Goal: Task Accomplishment & Management: Complete application form

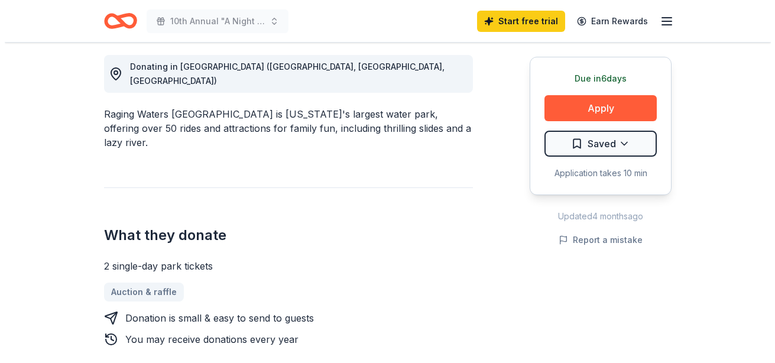
scroll to position [355, 0]
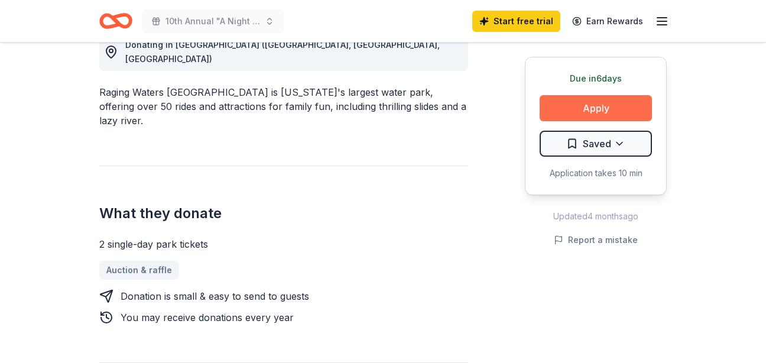
click at [575, 101] on button "Apply" at bounding box center [596, 108] width 112 height 26
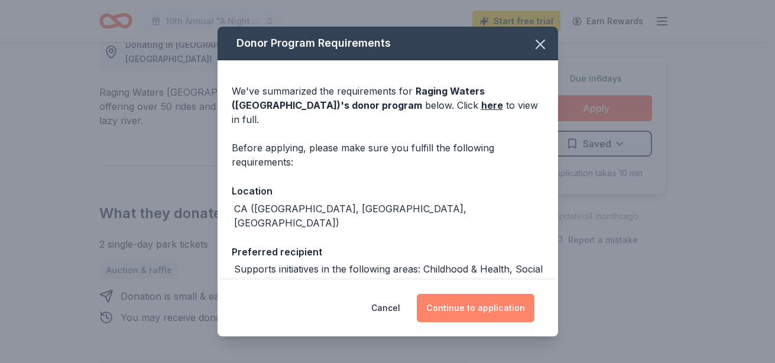
click at [487, 312] on button "Continue to application" at bounding box center [476, 308] width 118 height 28
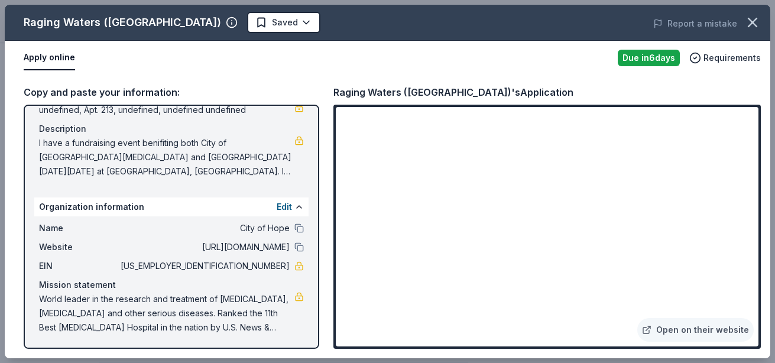
scroll to position [108, 0]
click at [294, 245] on button at bounding box center [298, 245] width 9 height 9
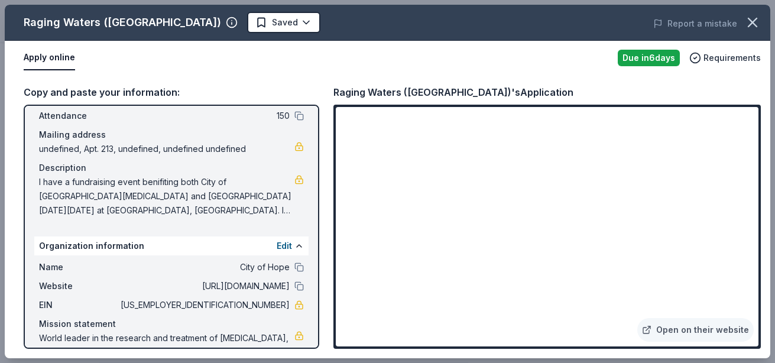
scroll to position [49, 0]
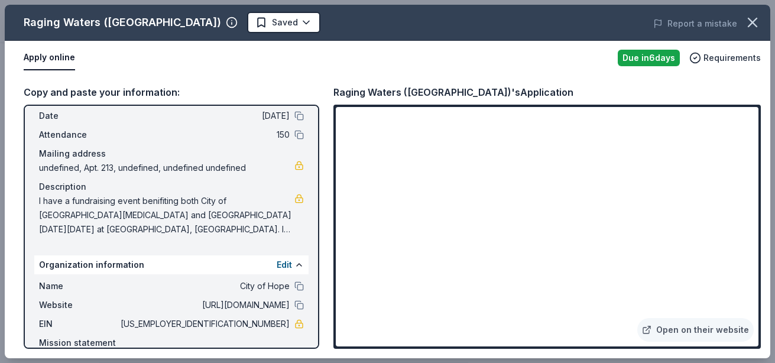
click at [254, 226] on span "I have a fundraising event benifiting both City of [GEOGRAPHIC_DATA][MEDICAL_DA…" at bounding box center [166, 215] width 255 height 43
click at [294, 196] on link at bounding box center [298, 198] width 9 height 9
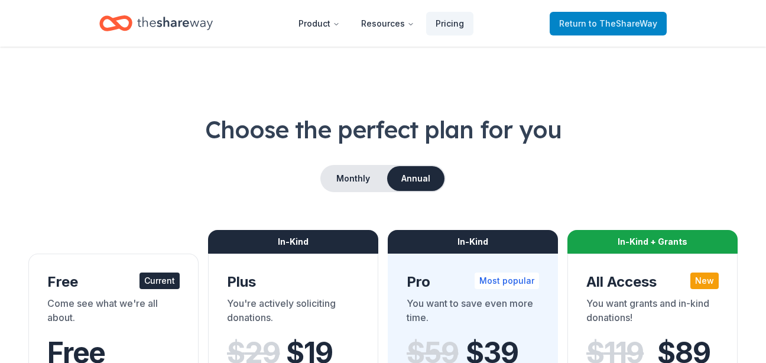
click at [621, 31] on link "Return to TheShareWay" at bounding box center [608, 24] width 117 height 24
click at [625, 24] on span "to TheShareWay" at bounding box center [623, 23] width 69 height 10
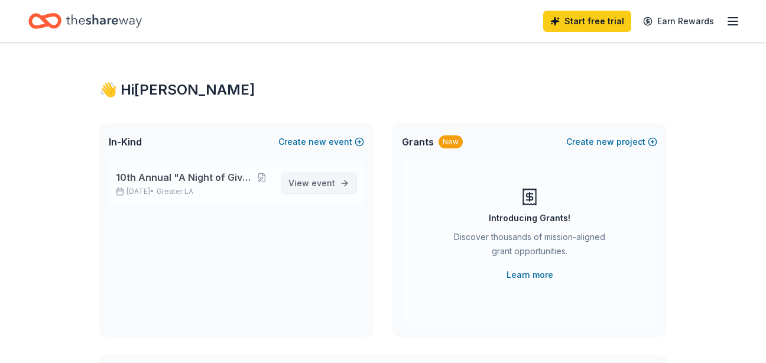
click at [319, 176] on link "View event" at bounding box center [319, 183] width 76 height 21
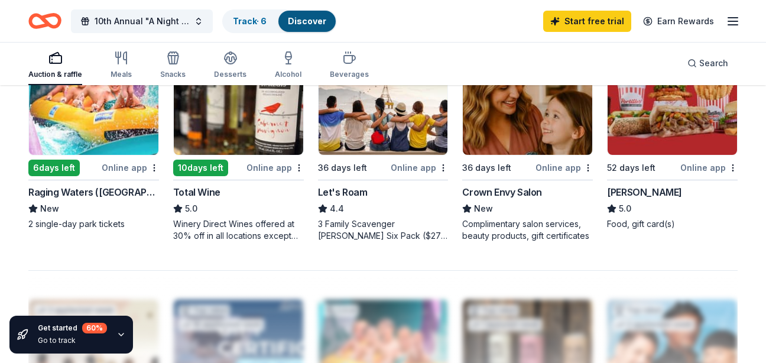
scroll to position [887, 0]
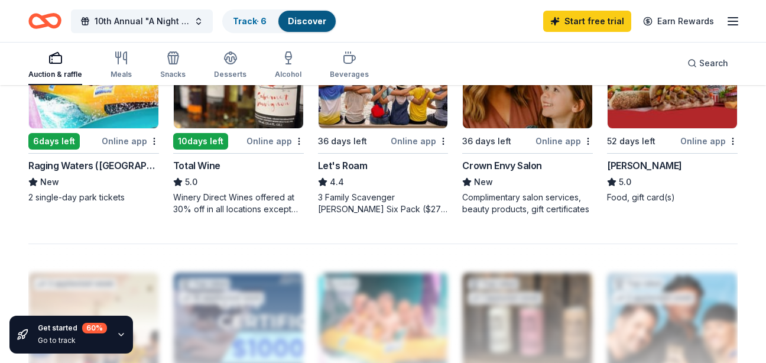
click at [82, 167] on div "Raging Waters ([GEOGRAPHIC_DATA])" at bounding box center [93, 165] width 131 height 14
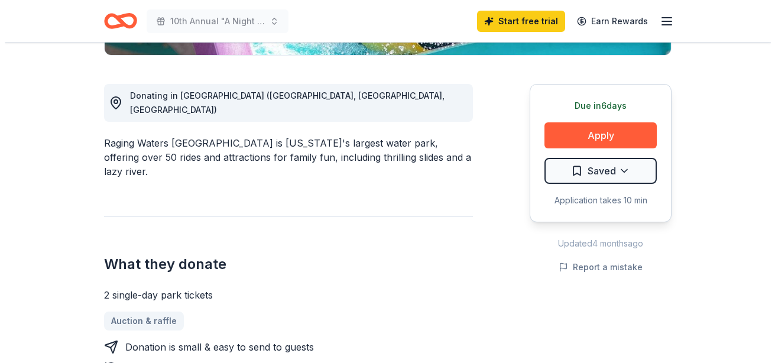
scroll to position [414, 0]
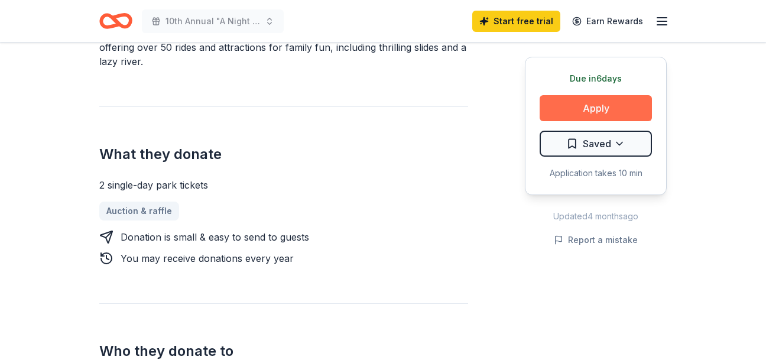
click at [591, 101] on button "Apply" at bounding box center [596, 108] width 112 height 26
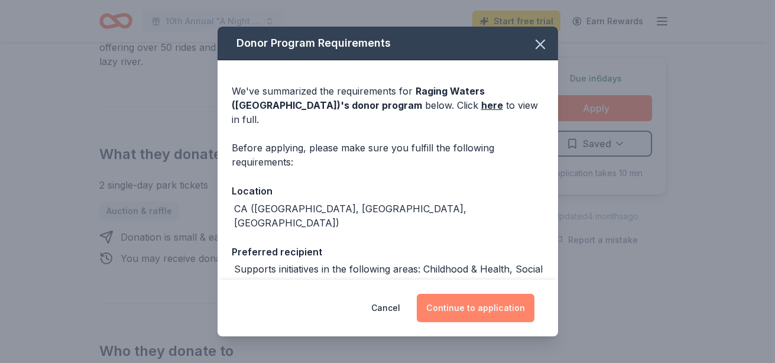
click at [488, 309] on button "Continue to application" at bounding box center [476, 308] width 118 height 28
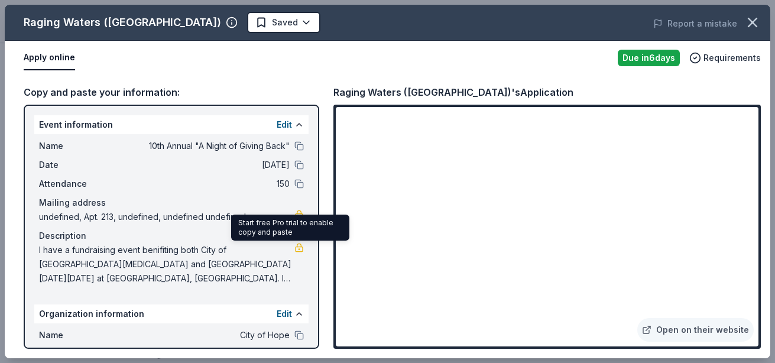
click at [294, 248] on link at bounding box center [298, 247] width 9 height 9
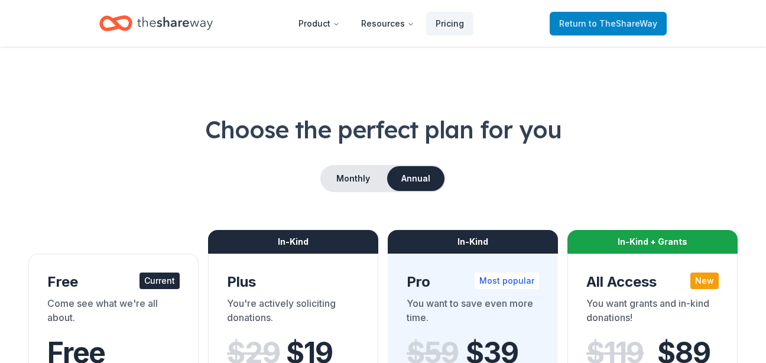
click at [608, 19] on span "to TheShareWay" at bounding box center [623, 23] width 69 height 10
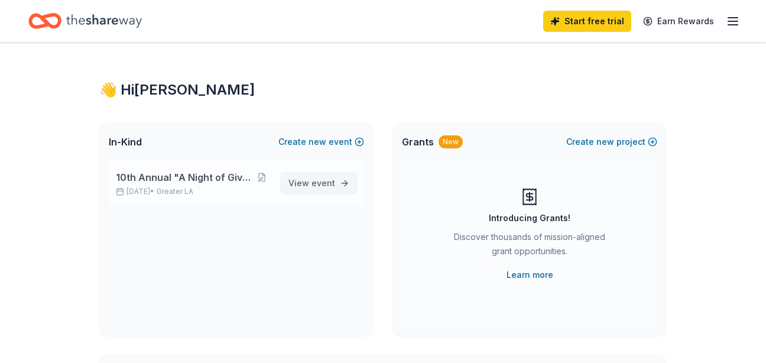
click at [329, 180] on span "event" at bounding box center [324, 183] width 24 height 10
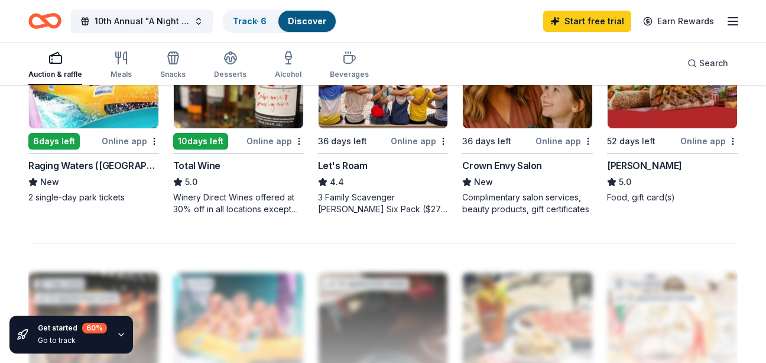
scroll to position [1123, 0]
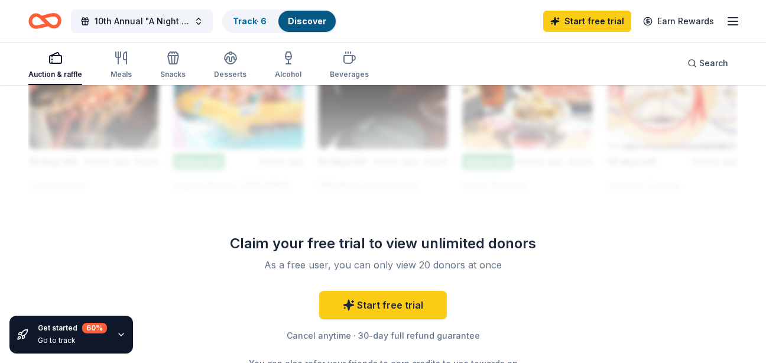
click at [244, 144] on div at bounding box center [382, 101] width 709 height 189
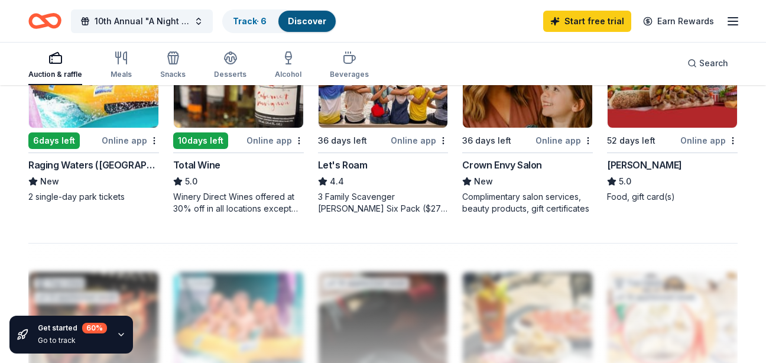
scroll to position [887, 0]
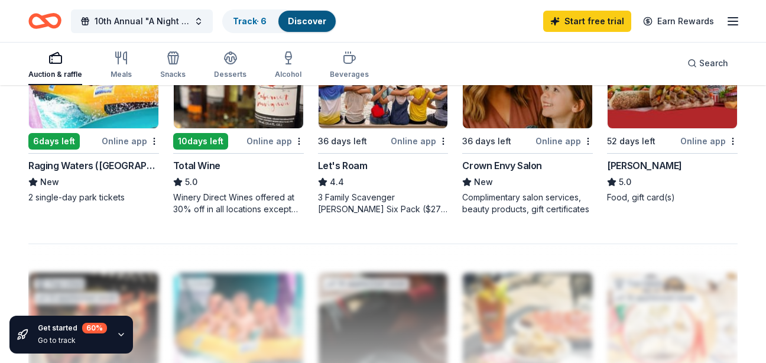
click at [220, 284] on div at bounding box center [382, 338] width 709 height 189
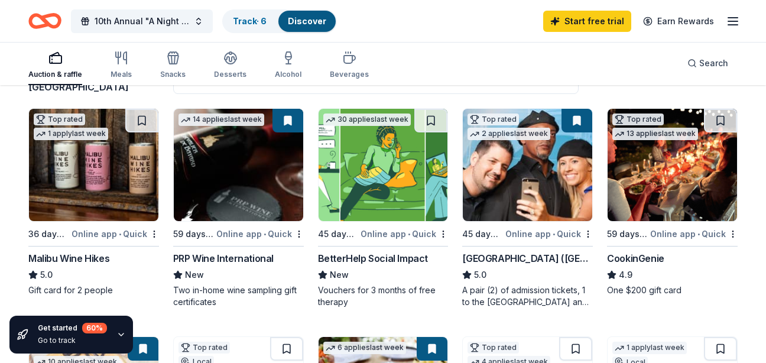
scroll to position [118, 0]
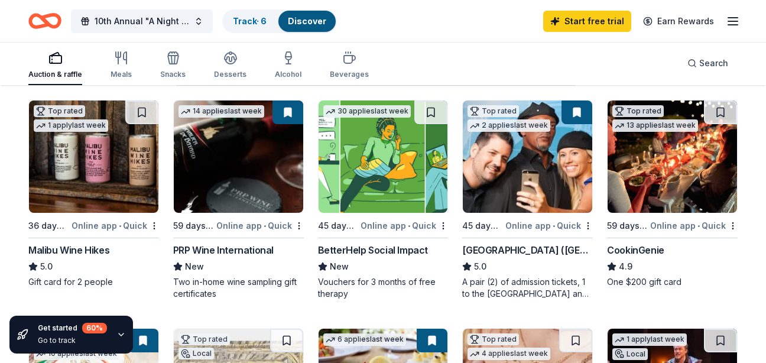
click at [92, 144] on img at bounding box center [93, 157] width 129 height 112
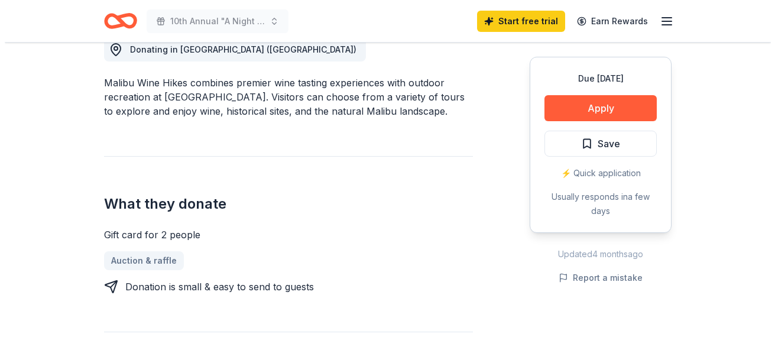
scroll to position [355, 0]
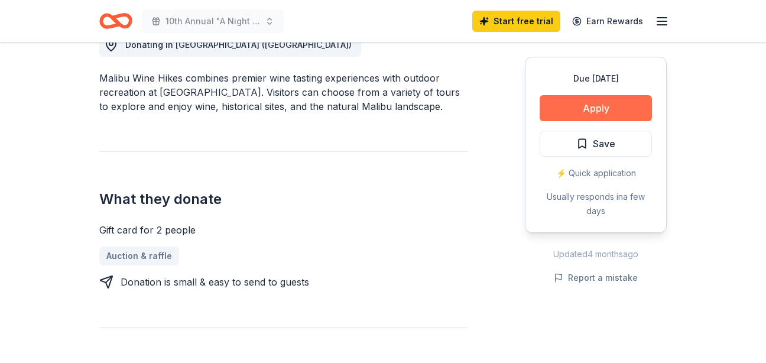
click at [605, 101] on button "Apply" at bounding box center [596, 108] width 112 height 26
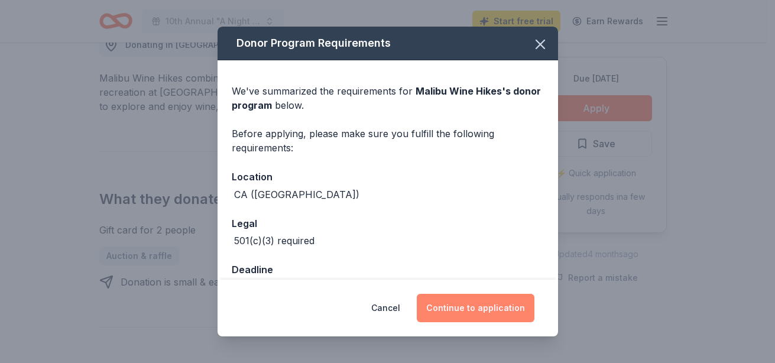
click at [500, 310] on button "Continue to application" at bounding box center [476, 308] width 118 height 28
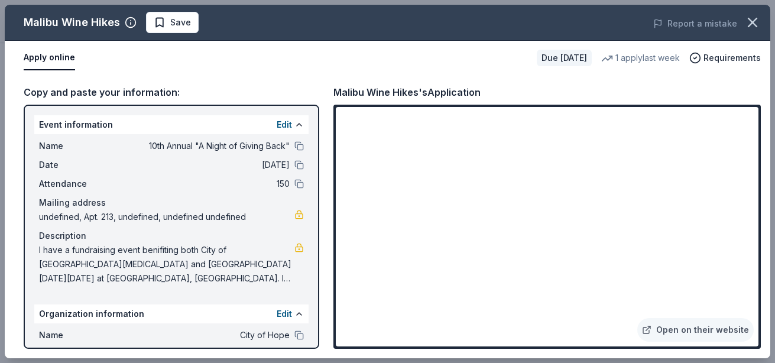
click at [657, 59] on div "1 apply last week" at bounding box center [640, 58] width 79 height 14
click at [178, 27] on span "Save" at bounding box center [180, 22] width 21 height 14
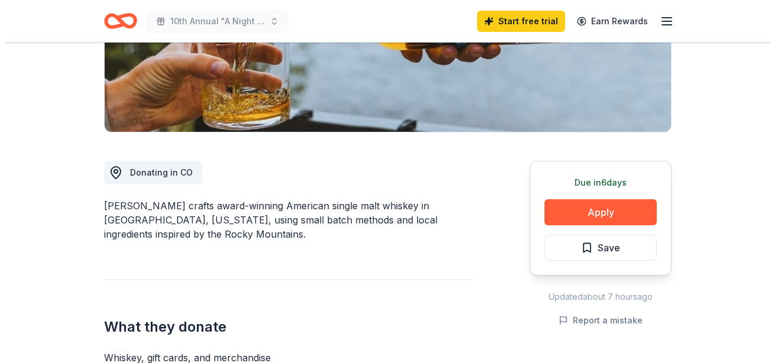
scroll to position [236, 0]
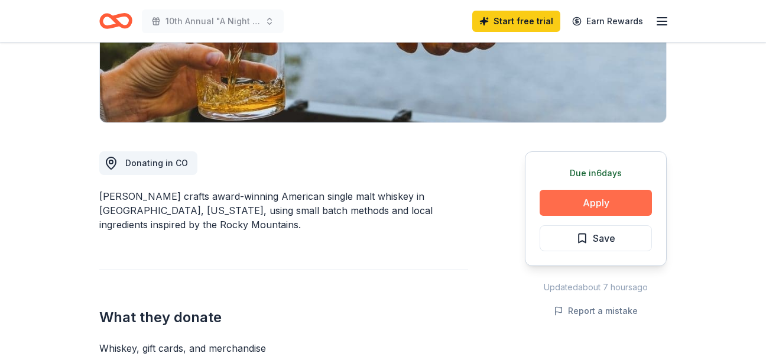
click at [588, 205] on button "Apply" at bounding box center [596, 203] width 112 height 26
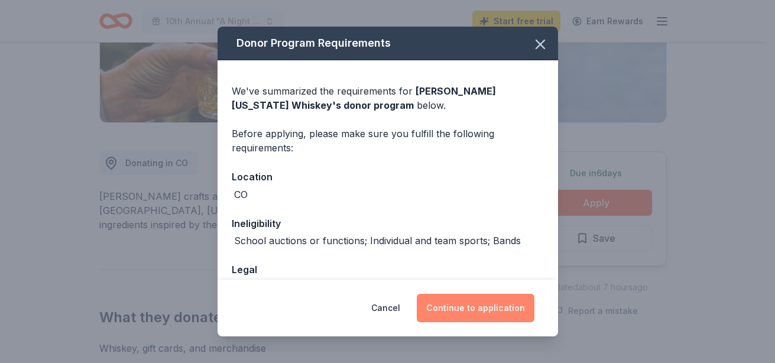
click at [493, 301] on button "Continue to application" at bounding box center [476, 308] width 118 height 28
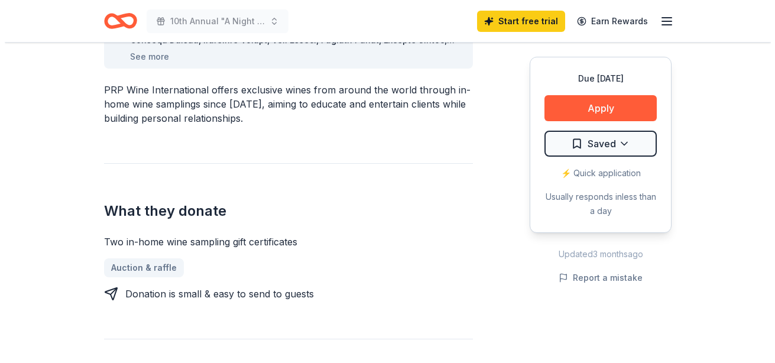
scroll to position [414, 0]
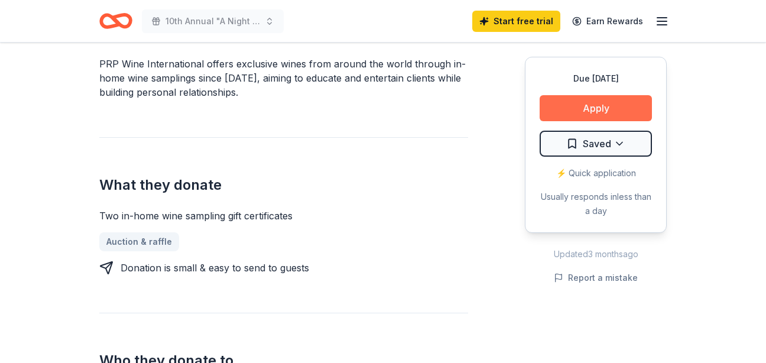
click at [587, 107] on button "Apply" at bounding box center [596, 108] width 112 height 26
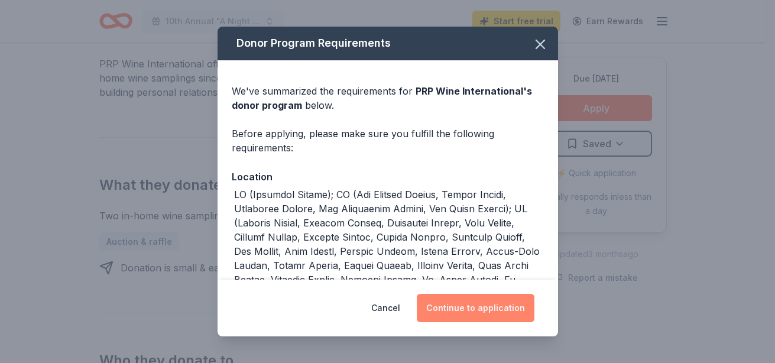
click at [485, 318] on button "Continue to application" at bounding box center [476, 308] width 118 height 28
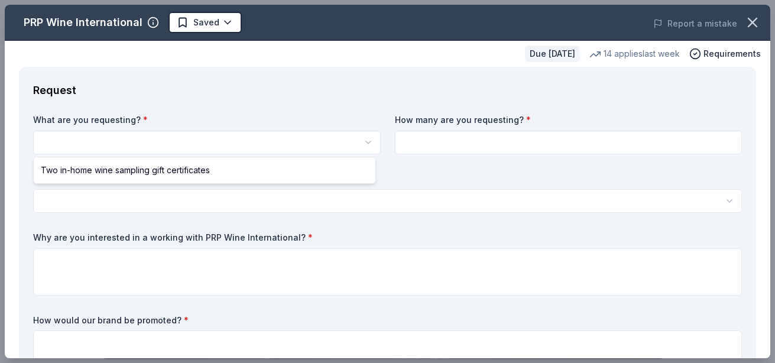
scroll to position [0, 0]
click at [315, 141] on html "10th Annual "A Night of Giving Back" Saved Apply Due in 59 days Share PRP Wine …" at bounding box center [387, 181] width 775 height 363
select select "Two in-home wine sampling gift certificates"
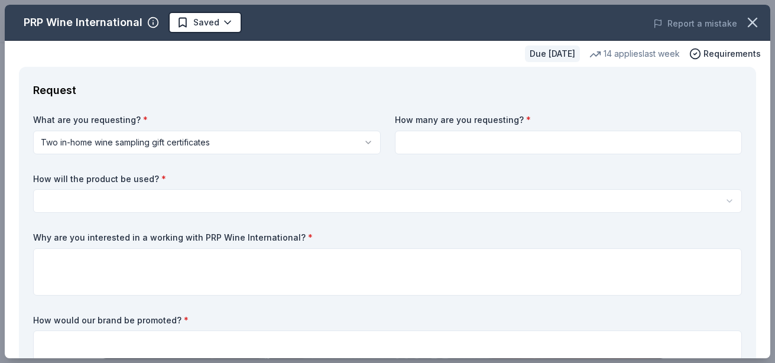
click at [498, 143] on input at bounding box center [569, 143] width 348 height 24
type input "4"
click at [389, 215] on div "What are you requesting? * Two in-home wine sampling gift certificates Two in-h…" at bounding box center [387, 248] width 709 height 268
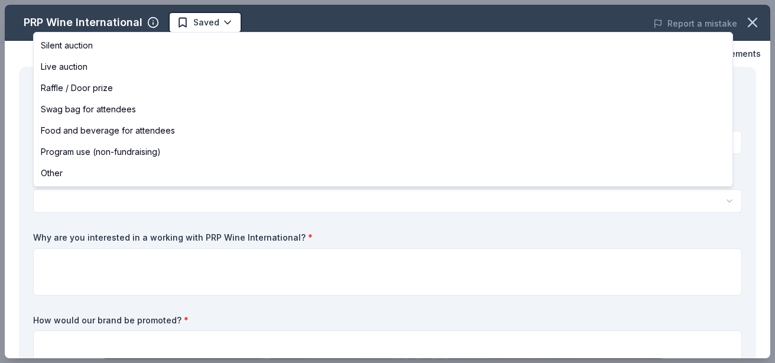
click at [388, 207] on html "10th Annual "A Night of Giving Back" Saved Apply Due in 59 days Share PRP Wine …" at bounding box center [387, 181] width 775 height 363
select select "raffleDoorPrize"
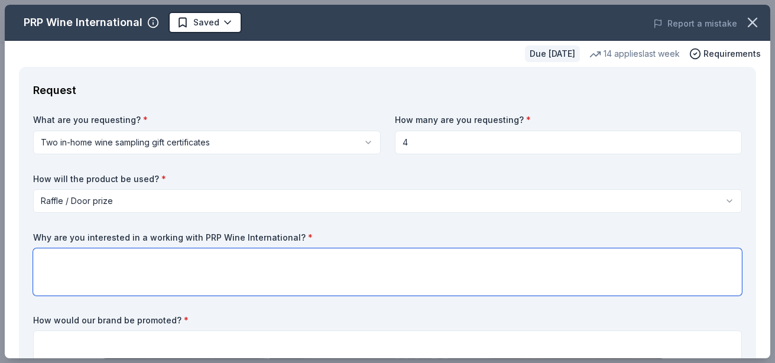
click at [290, 271] on textarea at bounding box center [387, 271] width 709 height 47
type textarea "r"
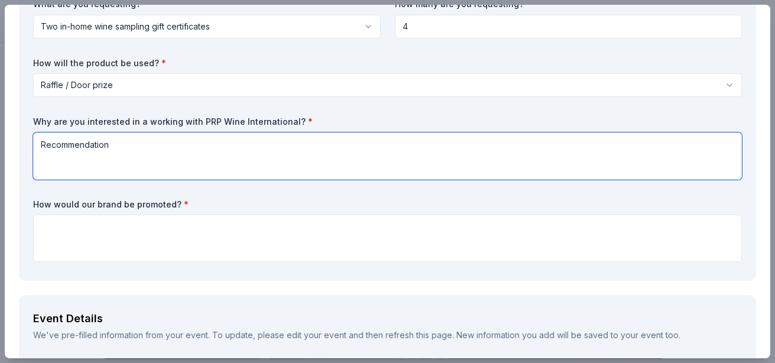
scroll to position [118, 0]
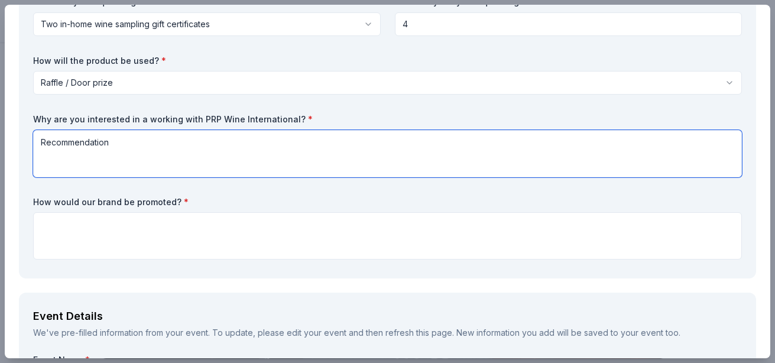
type textarea "Recommendation"
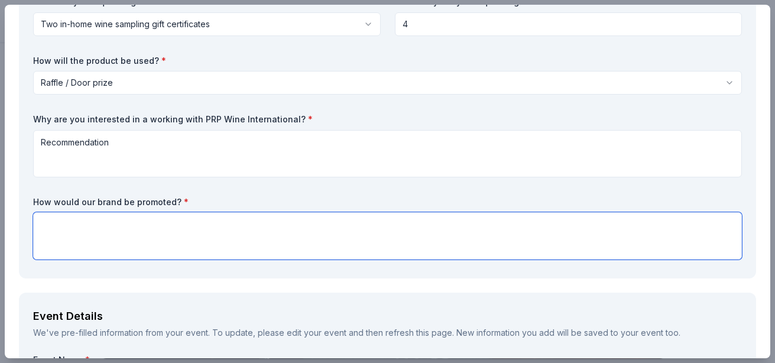
click at [219, 231] on textarea at bounding box center [387, 235] width 709 height 47
type textarea "S"
type textarea "a"
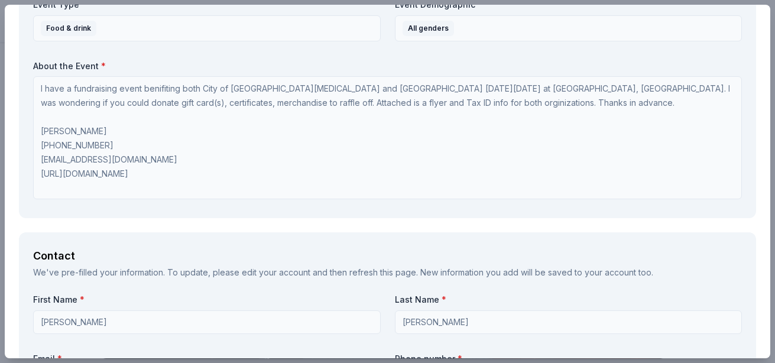
scroll to position [828, 0]
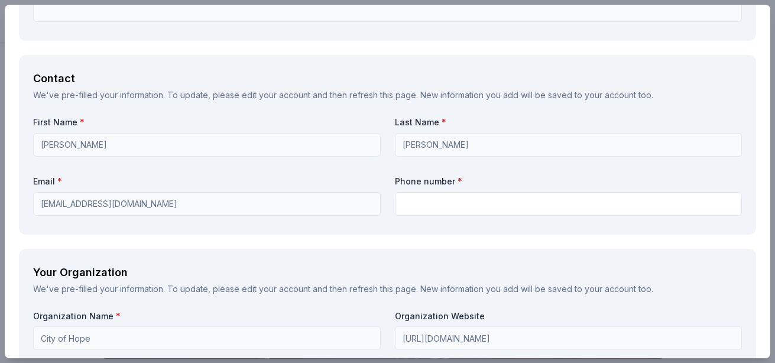
type textarea "Announced at fundraiser and social media event page"
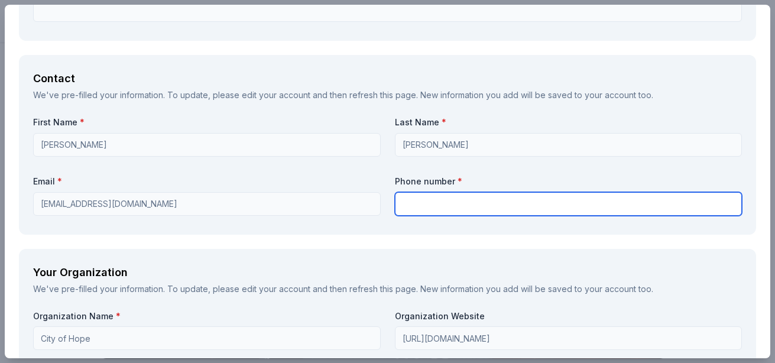
click at [511, 209] on input "text" at bounding box center [569, 204] width 348 height 24
type input "6269911476"
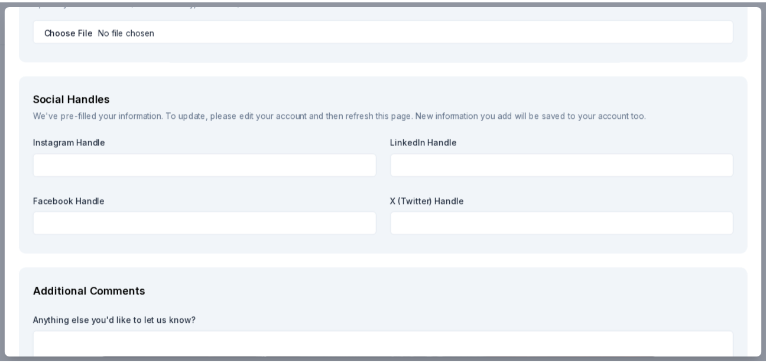
scroll to position [1469, 0]
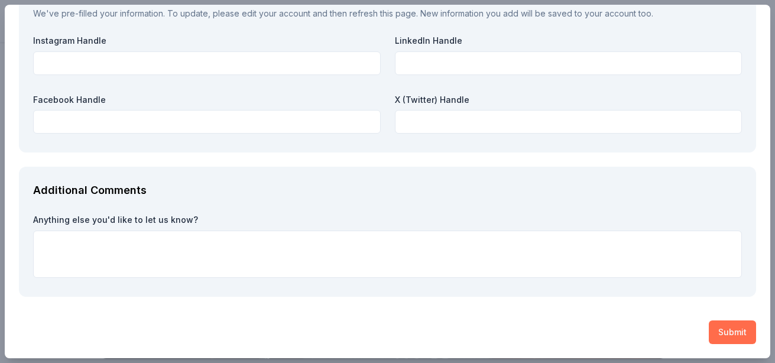
click at [721, 330] on button "Submit" at bounding box center [732, 332] width 47 height 24
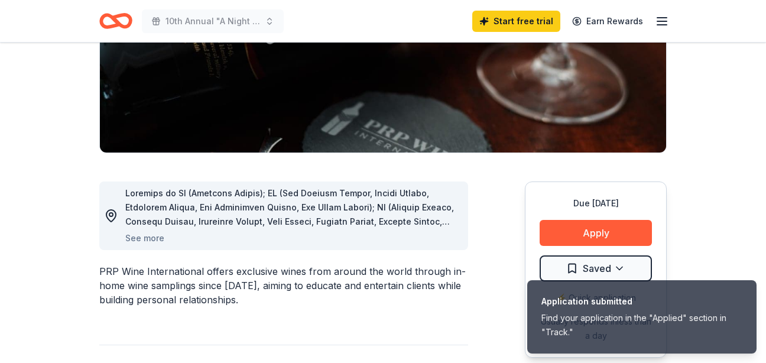
scroll to position [177, 0]
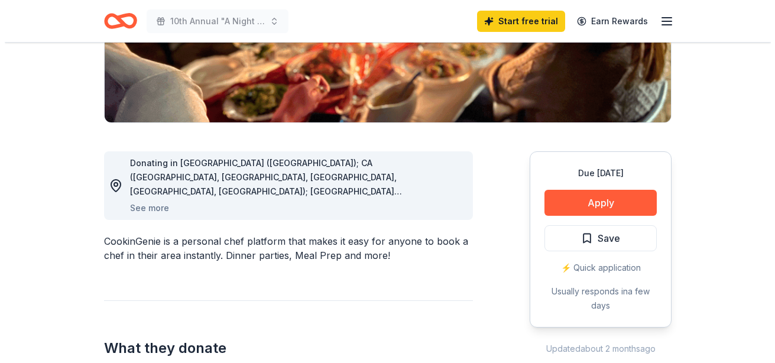
scroll to position [414, 0]
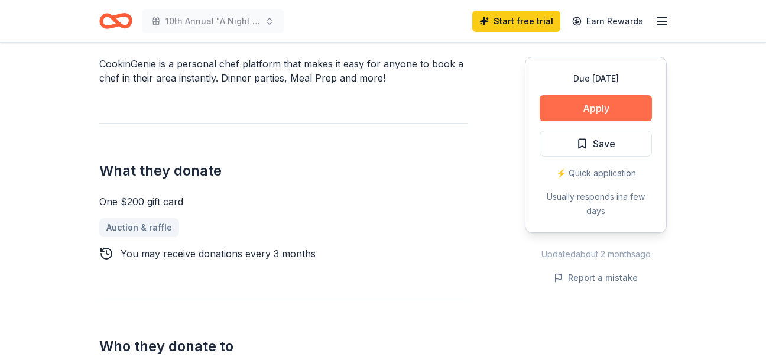
click at [598, 103] on button "Apply" at bounding box center [596, 108] width 112 height 26
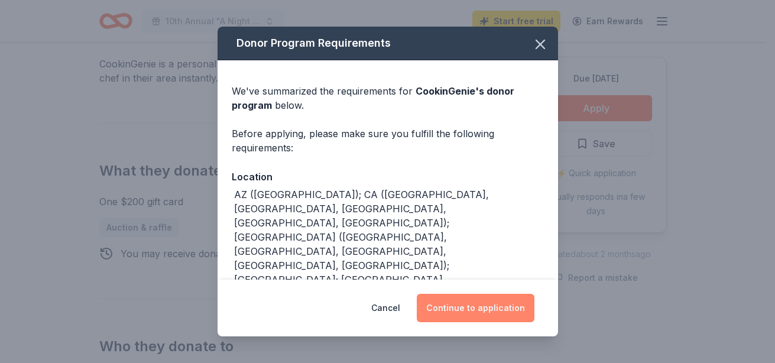
click at [498, 309] on button "Continue to application" at bounding box center [476, 308] width 118 height 28
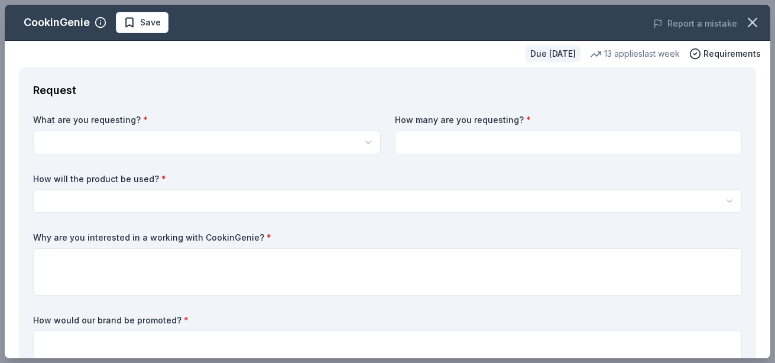
scroll to position [0, 0]
click at [338, 142] on html "10th Annual "A Night of Giving Back" Start free trial Earn Rewards Due in 59 da…" at bounding box center [387, 181] width 775 height 363
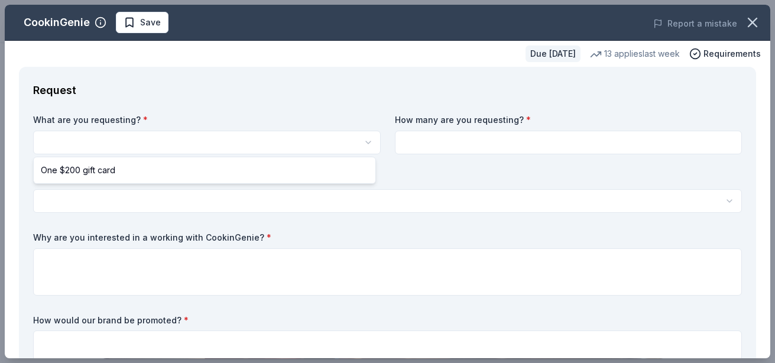
select select "One $200 gift card"
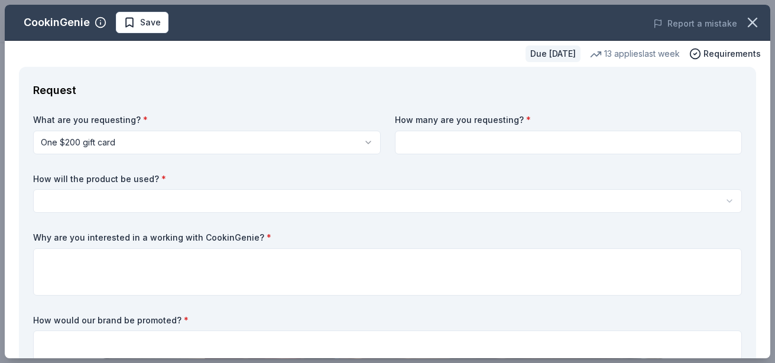
click at [495, 142] on input at bounding box center [569, 143] width 348 height 24
type input "2"
click at [352, 209] on html "10th Annual "A Night of Giving Back" Save Apply Due in 59 days Share CookinGeni…" at bounding box center [387, 181] width 775 height 363
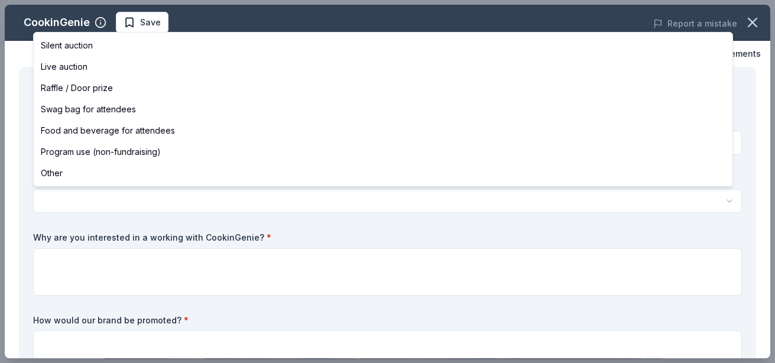
select select "raffleDoorPrize"
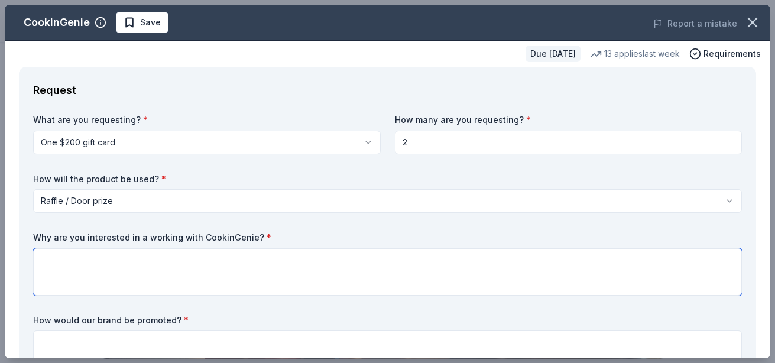
click at [228, 264] on textarea at bounding box center [387, 271] width 709 height 47
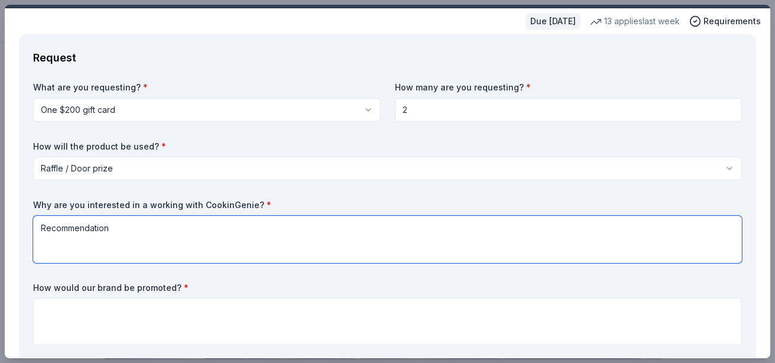
scroll to position [59, 0]
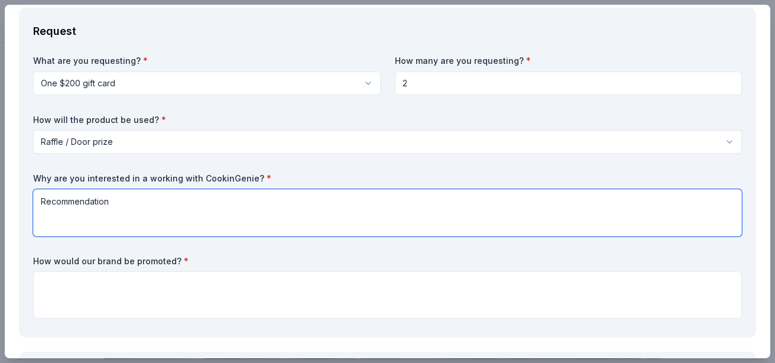
type textarea "Recommendation"
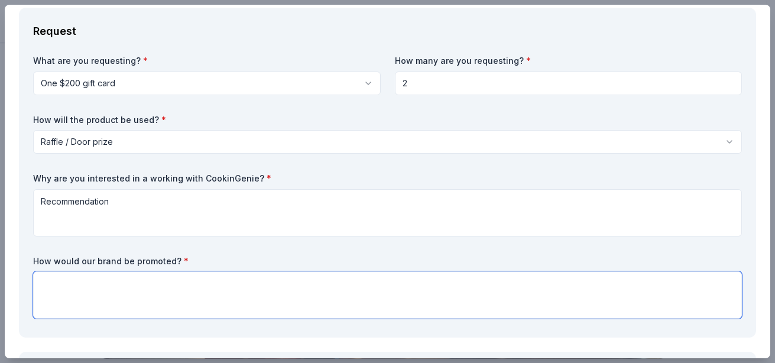
click at [164, 297] on textarea at bounding box center [387, 294] width 709 height 47
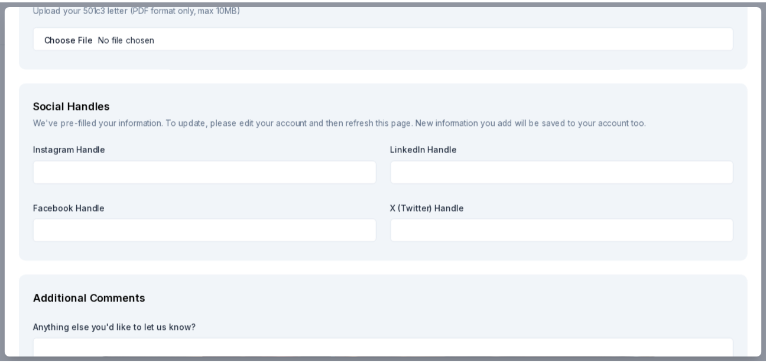
scroll to position [1469, 0]
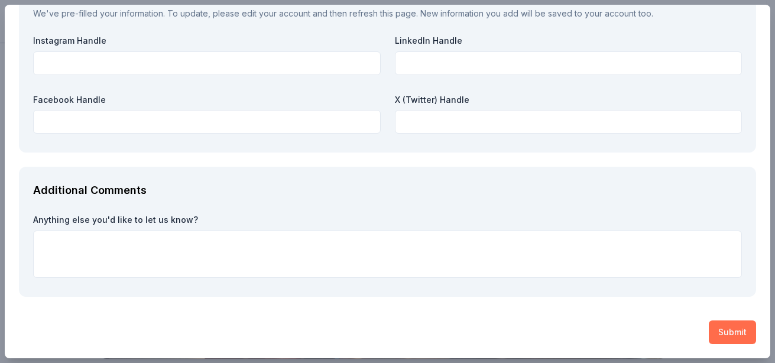
type textarea "Announced at event and on several social media platforms"
click at [724, 334] on button "Submit" at bounding box center [732, 332] width 47 height 24
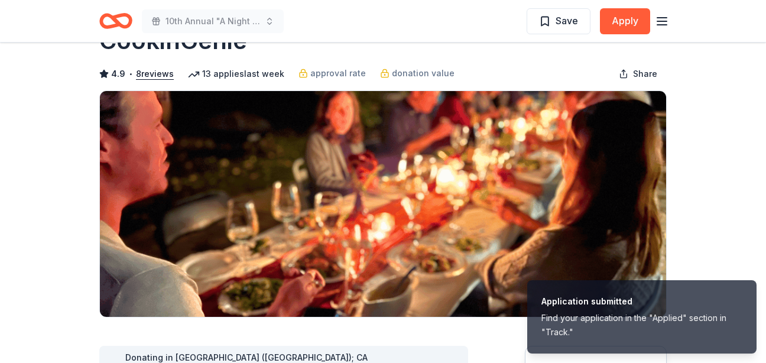
scroll to position [0, 0]
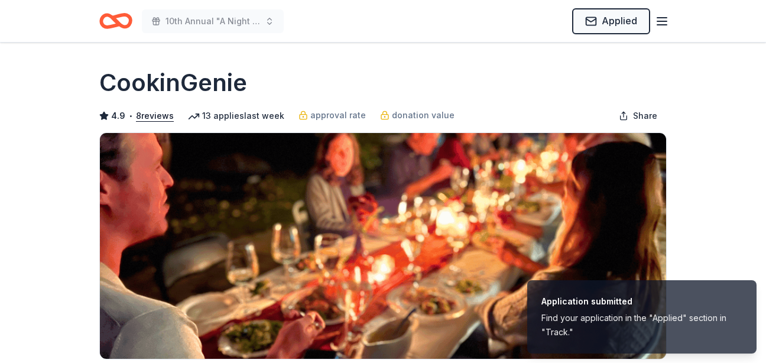
click at [666, 20] on icon "button" at bounding box center [662, 21] width 14 height 14
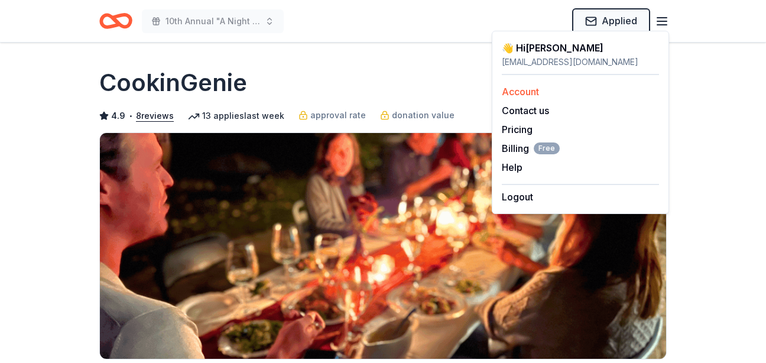
click at [533, 93] on link "Account" at bounding box center [520, 92] width 37 height 12
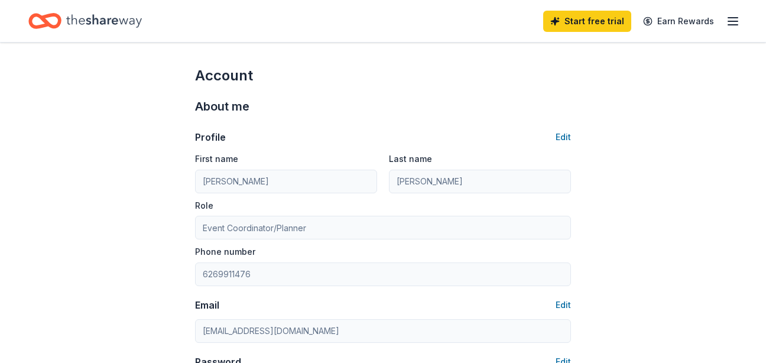
click at [732, 21] on line "button" at bounding box center [732, 21] width 9 height 0
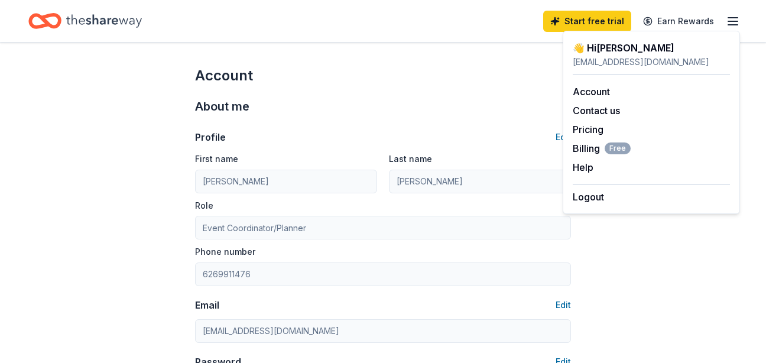
click at [622, 56] on div "ishootmovies@yahoo.com" at bounding box center [651, 62] width 157 height 14
click at [622, 53] on div "👋 Hi Michael" at bounding box center [651, 48] width 157 height 14
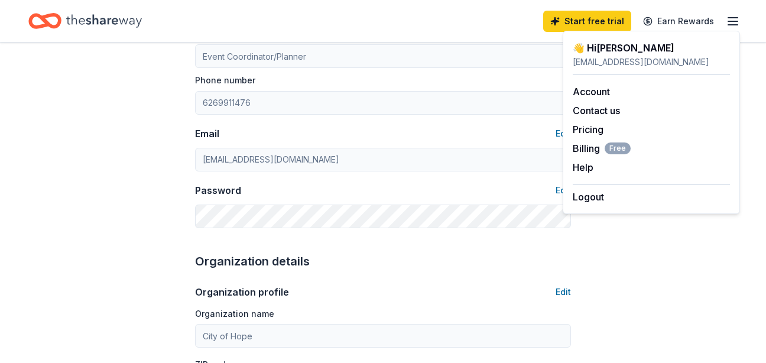
scroll to position [177, 0]
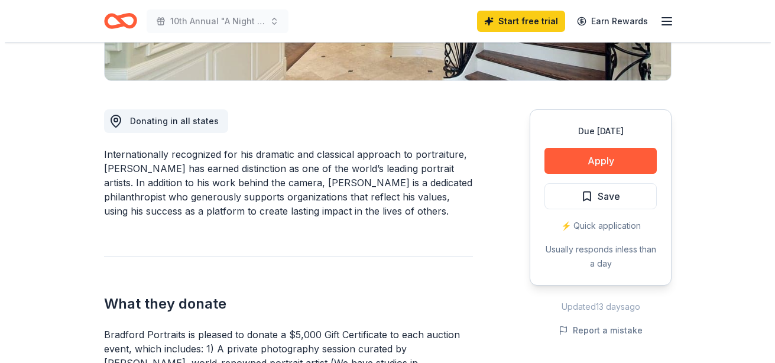
scroll to position [296, 0]
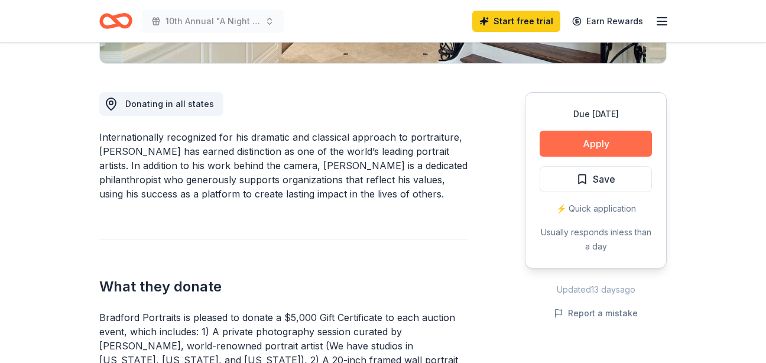
click at [594, 141] on button "Apply" at bounding box center [596, 144] width 112 height 26
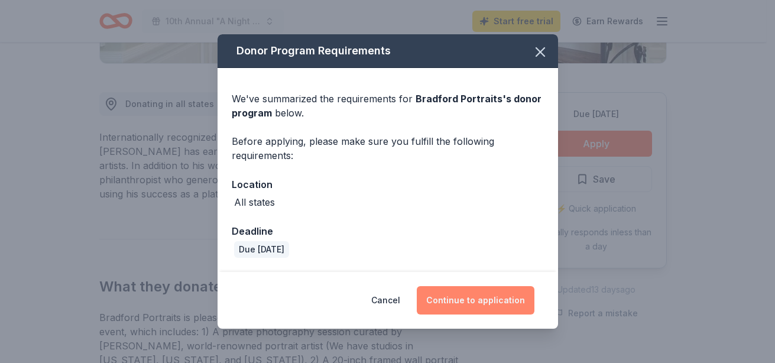
click at [488, 290] on button "Continue to application" at bounding box center [476, 300] width 118 height 28
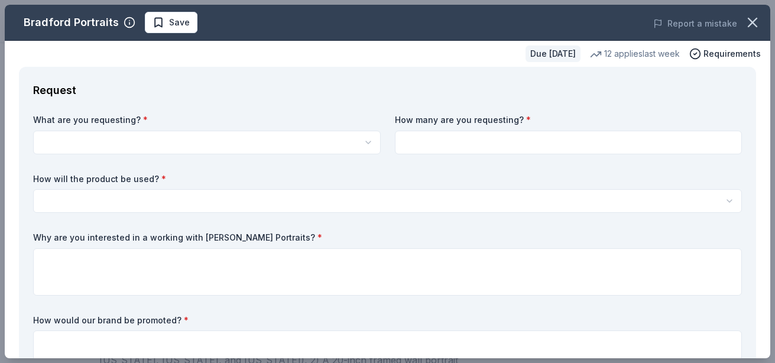
scroll to position [0, 0]
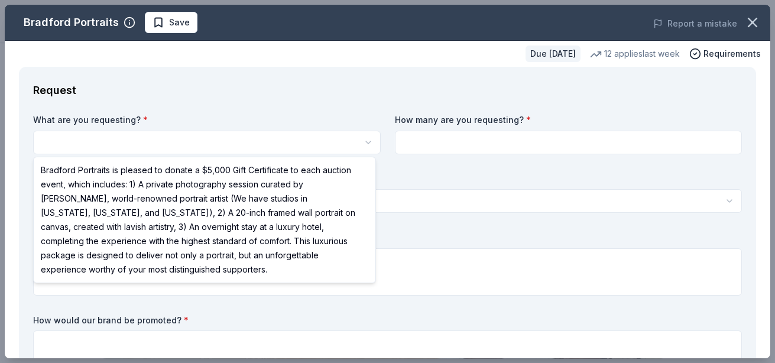
click at [296, 145] on html "10th Annual "A Night of Giving Back" Save Apply Due in 36 days Share Bradford P…" at bounding box center [387, 181] width 775 height 363
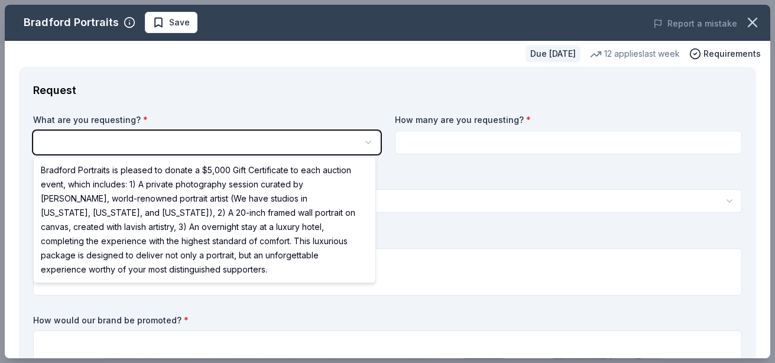
click at [362, 142] on html "10th Annual "A Night of Giving Back" Save Apply Due in 36 days Share Bradford P…" at bounding box center [387, 181] width 775 height 363
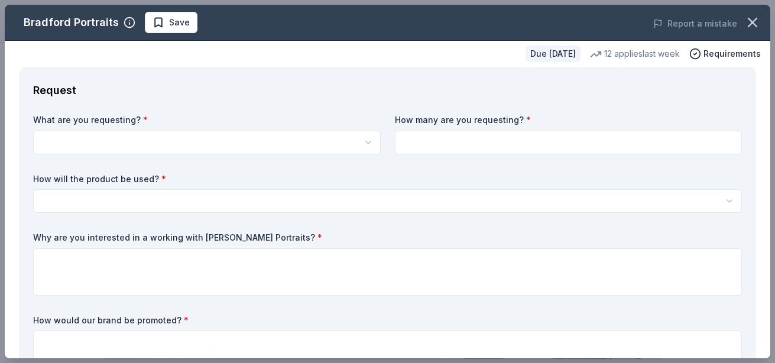
click at [186, 140] on html "10th Annual "A Night of Giving Back" Save Apply Due in 36 days Share Bradford P…" at bounding box center [387, 181] width 775 height 363
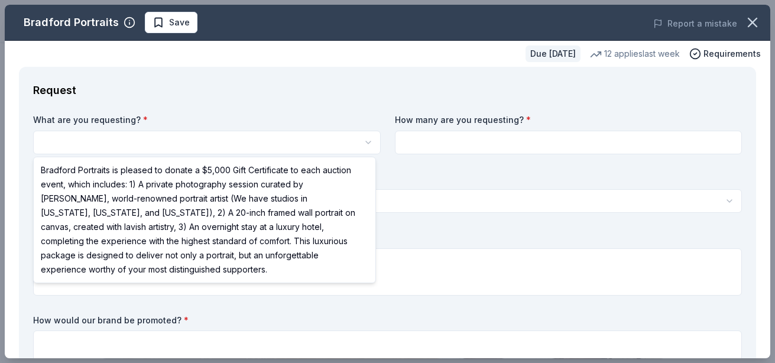
select select "Bradford Portraits is pleased to donate a $5,000 Gift Certificate to each aucti…"
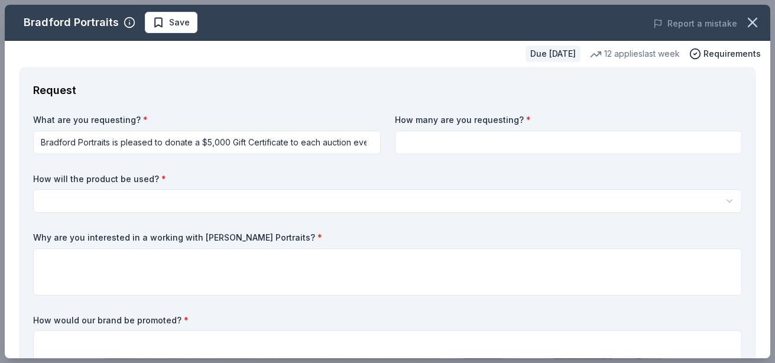
click at [488, 142] on input at bounding box center [569, 143] width 348 height 24
type input "1"
click at [317, 196] on html "10th Annual "A Night of Giving Back" Save Apply Due in 36 days Share Bradford P…" at bounding box center [387, 181] width 775 height 363
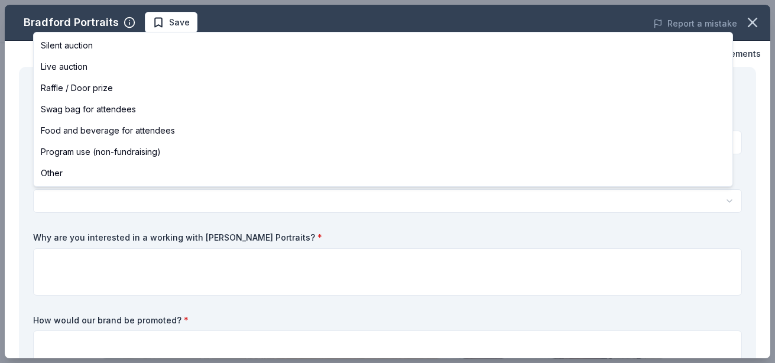
select select "raffleDoorPrize"
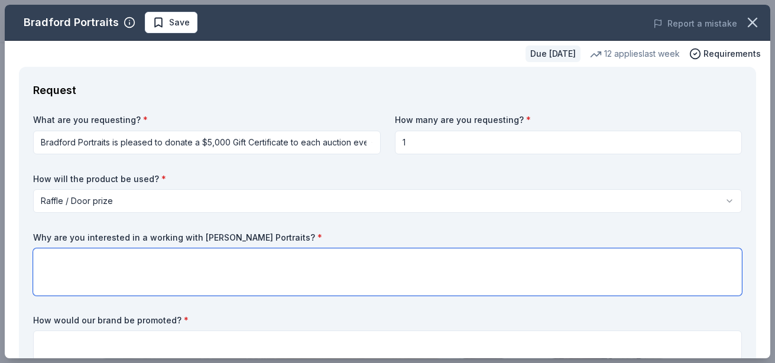
click at [205, 264] on textarea at bounding box center [387, 271] width 709 height 47
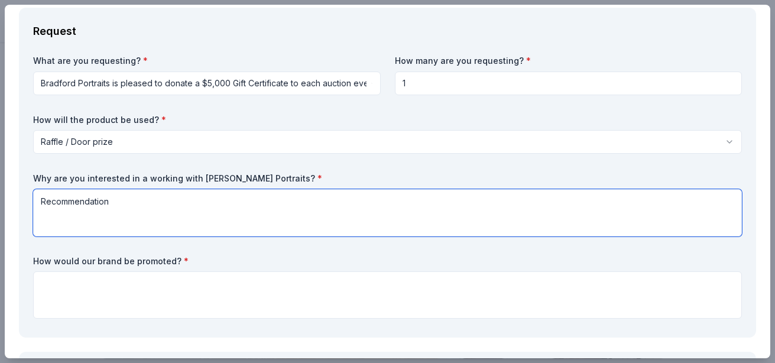
type textarea "Recommendation"
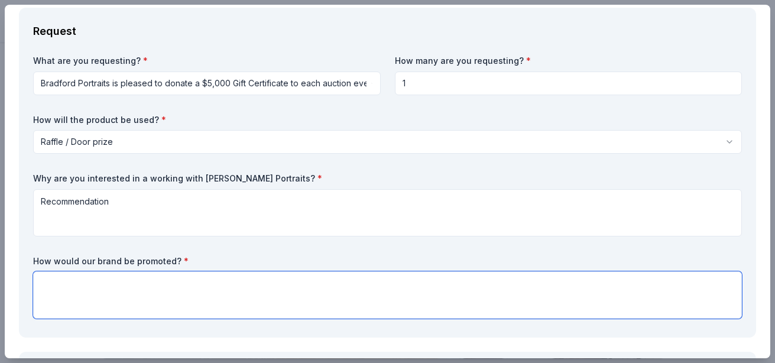
click at [227, 284] on textarea at bounding box center [387, 294] width 709 height 47
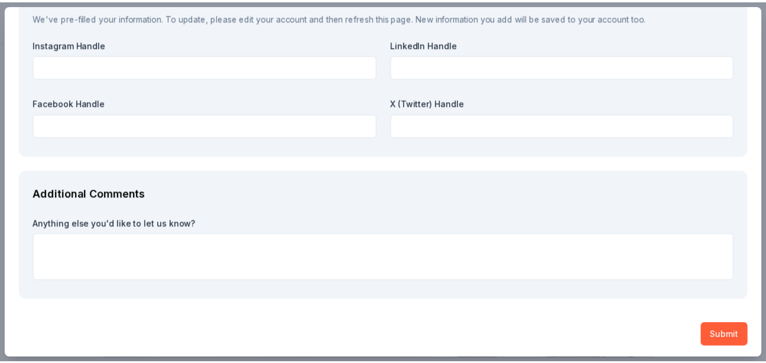
scroll to position [1605, 0]
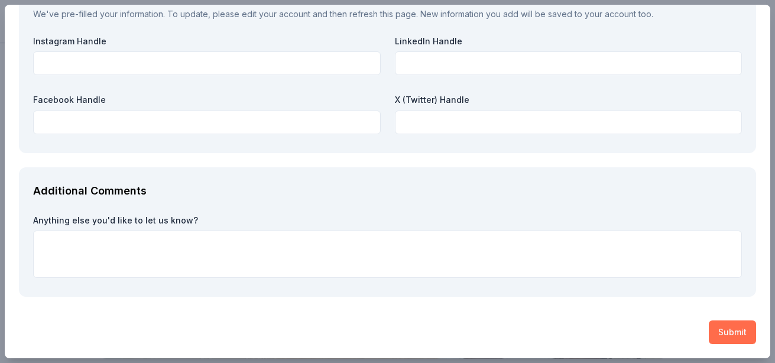
type textarea "Announced at event and through several social media platforms"
click at [722, 332] on button "Submit" at bounding box center [732, 332] width 47 height 24
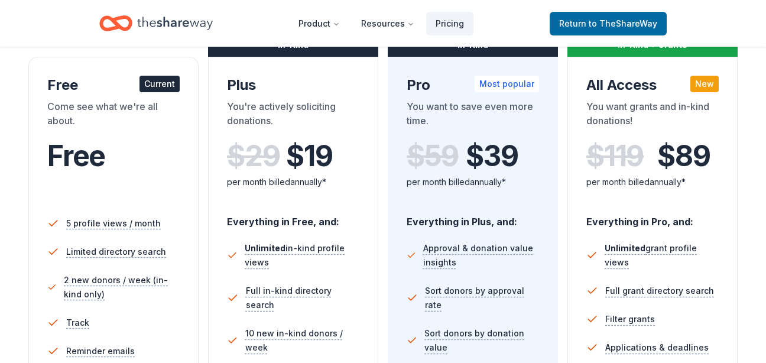
scroll to position [118, 0]
